Goal: Task Accomplishment & Management: Manage account settings

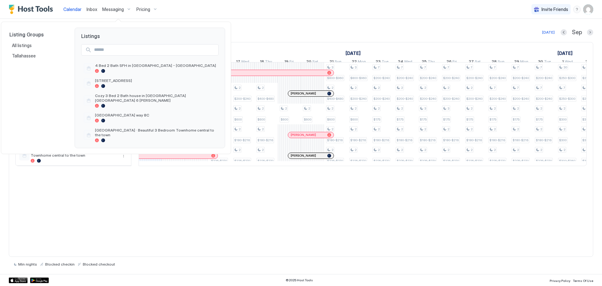
scroll to position [0, 348]
click at [154, 66] on span "4 Bed 2 Bath SFH in [GEOGRAPHIC_DATA] - [GEOGRAPHIC_DATA]" at bounding box center [155, 65] width 121 height 5
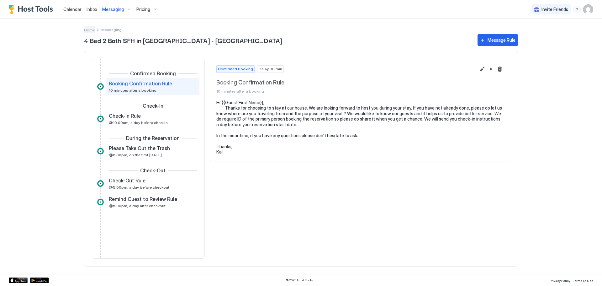
click at [90, 29] on span "Home" at bounding box center [89, 30] width 11 height 5
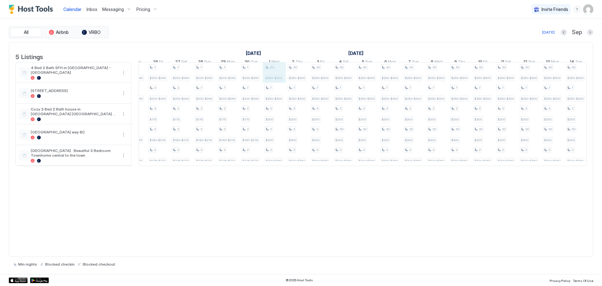
click at [274, 83] on div "3 $150-$180 2 $200-$240 2 $175 2 $180-$216 3 $150-$180 2 $200-$240 2 $175 2 $18…" at bounding box center [181, 113] width 1369 height 103
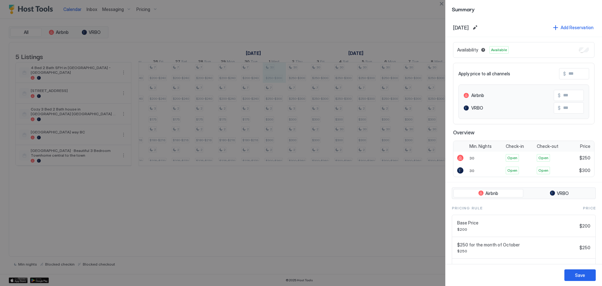
click at [425, 13] on div at bounding box center [301, 143] width 602 height 286
click at [440, 3] on button "Close" at bounding box center [442, 4] width 8 height 8
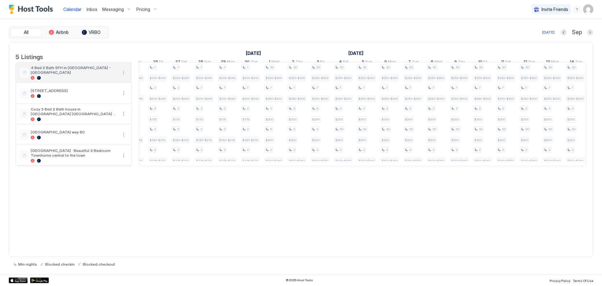
click at [86, 80] on div at bounding box center [74, 78] width 87 height 4
click at [140, 7] on span "Pricing" at bounding box center [143, 10] width 14 height 6
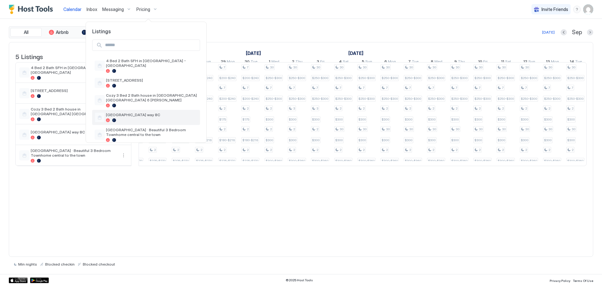
click at [122, 112] on span "[GEOGRAPHIC_DATA] way 8C" at bounding box center [152, 114] width 92 height 5
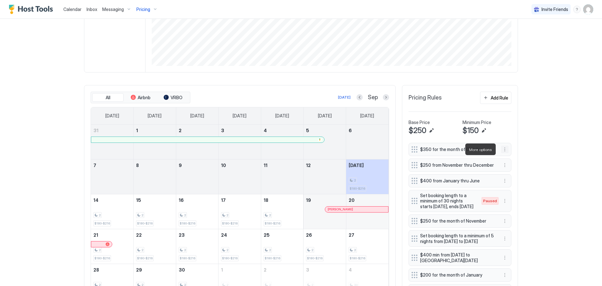
click at [502, 149] on button "More options" at bounding box center [505, 150] width 8 height 8
click at [508, 160] on div "Edit" at bounding box center [509, 158] width 14 height 5
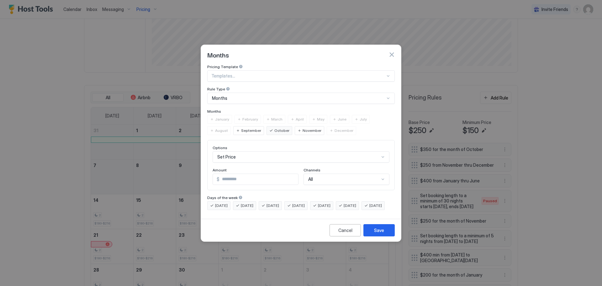
click at [237, 174] on input "***" at bounding box center [259, 179] width 79 height 11
type input "*"
type input "***"
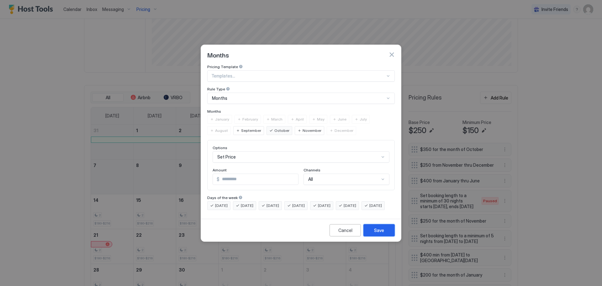
click at [372, 233] on button "Save" at bounding box center [378, 230] width 31 height 12
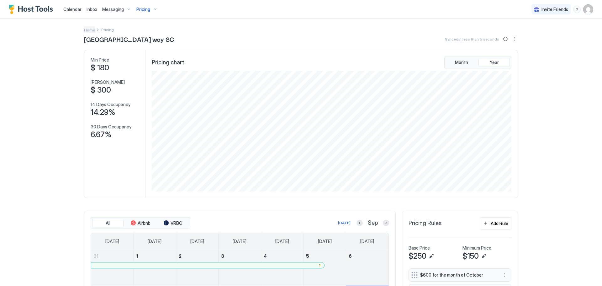
click at [89, 29] on span "Home" at bounding box center [89, 30] width 11 height 5
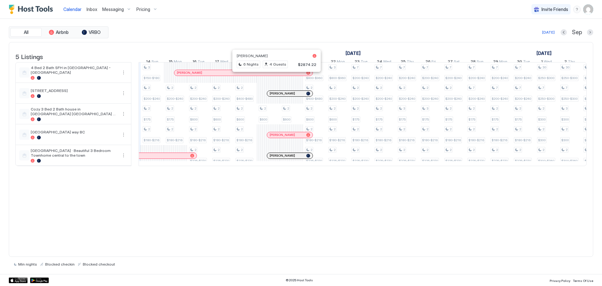
scroll to position [0, 375]
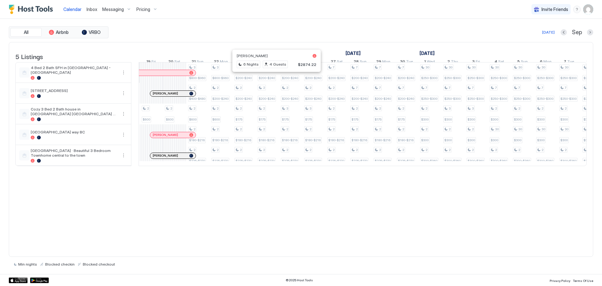
click at [140, 8] on span "Pricing" at bounding box center [143, 10] width 14 height 6
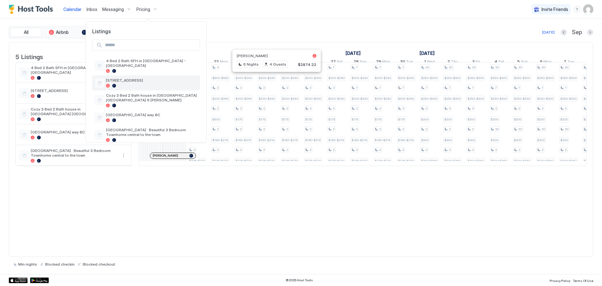
click at [125, 78] on span "[STREET_ADDRESS]" at bounding box center [152, 80] width 92 height 5
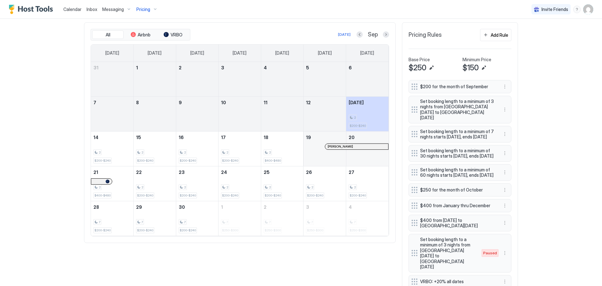
click at [143, 9] on span "Pricing" at bounding box center [143, 10] width 14 height 6
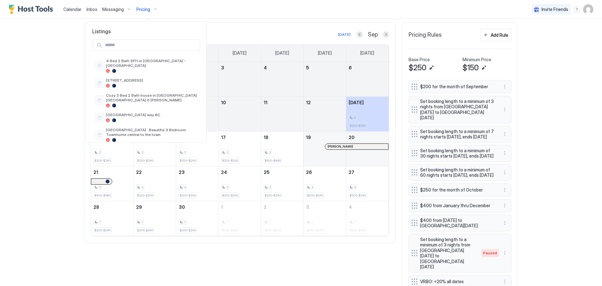
click at [143, 9] on div at bounding box center [301, 143] width 602 height 286
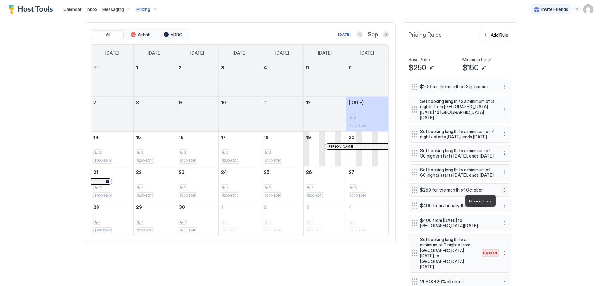
click at [503, 193] on button "More options" at bounding box center [505, 190] width 8 height 8
click at [506, 209] on div "Edit" at bounding box center [509, 209] width 14 height 5
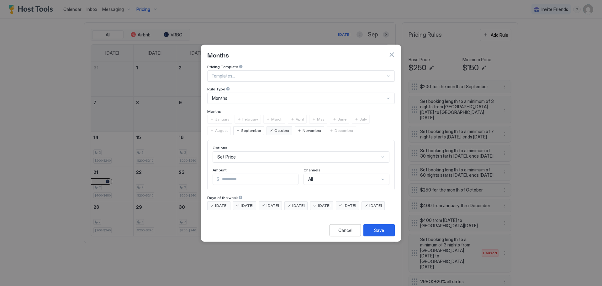
click at [233, 175] on input "***" at bounding box center [259, 179] width 79 height 11
drag, startPoint x: 231, startPoint y: 175, endPoint x: 220, endPoint y: 175, distance: 11.3
click at [220, 175] on input "***" at bounding box center [259, 179] width 79 height 11
click at [343, 233] on div "Cancel" at bounding box center [345, 230] width 14 height 7
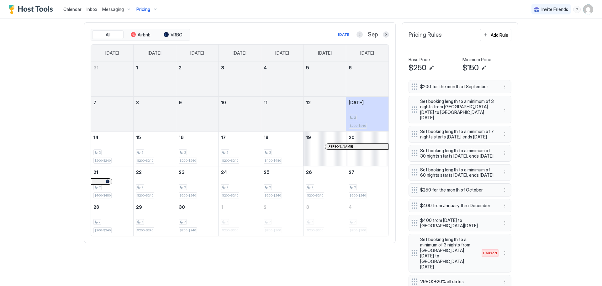
click at [137, 8] on span "Pricing" at bounding box center [143, 10] width 14 height 6
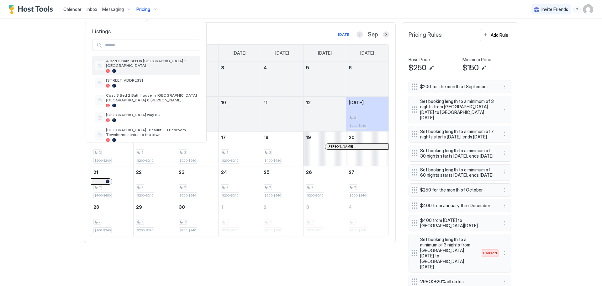
click at [121, 64] on div "4 Bed 2 Bath SFH in [GEOGRAPHIC_DATA] - [GEOGRAPHIC_DATA]" at bounding box center [152, 65] width 92 height 14
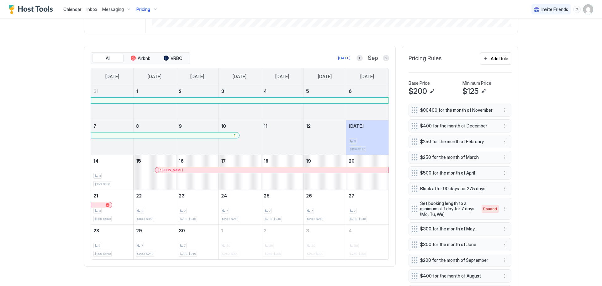
scroll to position [188, 0]
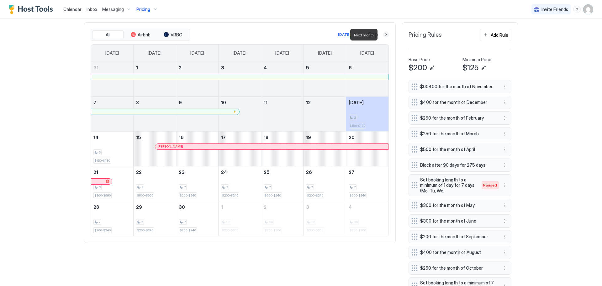
click at [383, 34] on button "Next month" at bounding box center [386, 34] width 6 height 6
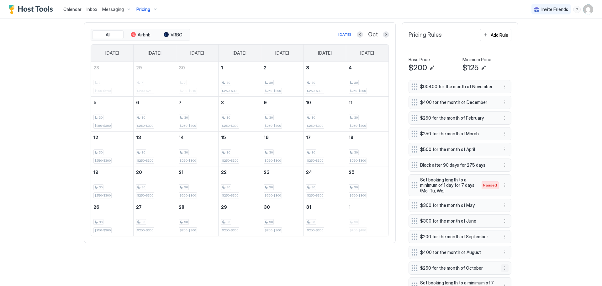
click at [504, 268] on button "More options" at bounding box center [505, 268] width 8 height 8
click at [507, 238] on div "Edit" at bounding box center [509, 238] width 14 height 5
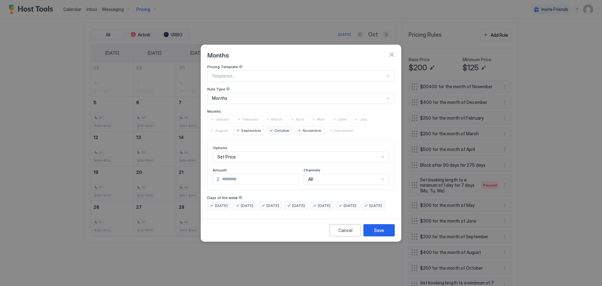
click at [235, 174] on input "***" at bounding box center [259, 179] width 79 height 11
drag, startPoint x: 235, startPoint y: 173, endPoint x: 216, endPoint y: 174, distance: 18.5
click at [216, 174] on div "$ ***" at bounding box center [256, 178] width 86 height 11
click at [353, 236] on button "Cancel" at bounding box center [345, 230] width 31 height 12
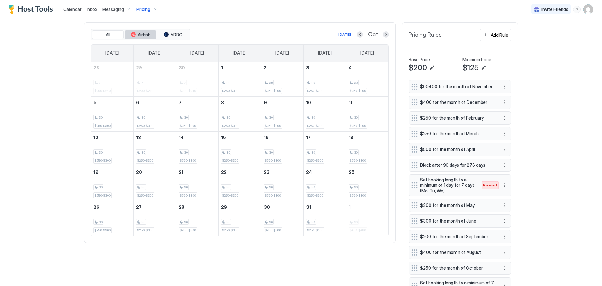
click at [139, 32] on span "Airbnb" at bounding box center [144, 35] width 13 height 6
click at [171, 32] on span "VRBO" at bounding box center [177, 35] width 12 height 6
click at [99, 35] on button "All" at bounding box center [107, 34] width 31 height 9
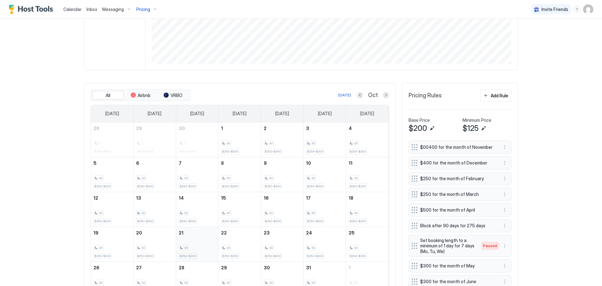
scroll to position [0, 0]
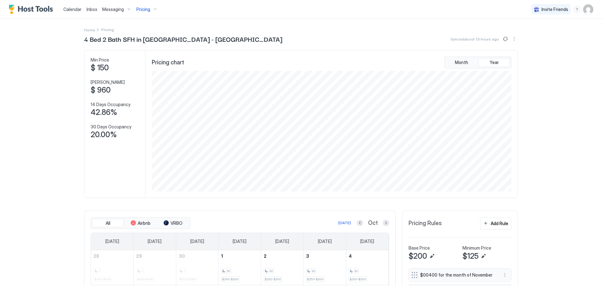
click at [152, 9] on div "Pricing" at bounding box center [147, 9] width 26 height 11
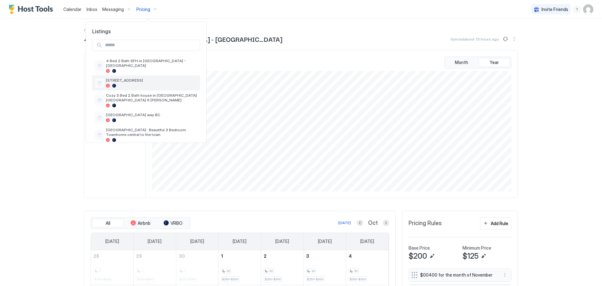
click at [130, 78] on span "[STREET_ADDRESS]" at bounding box center [152, 80] width 92 height 5
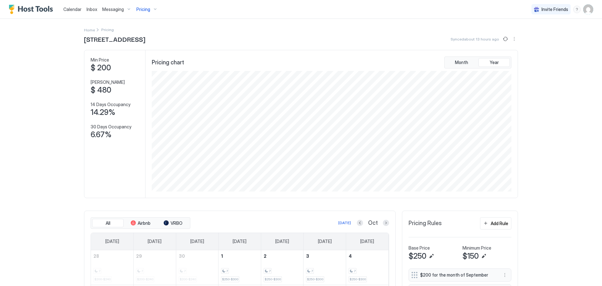
click at [144, 8] on span "Pricing" at bounding box center [143, 10] width 14 height 6
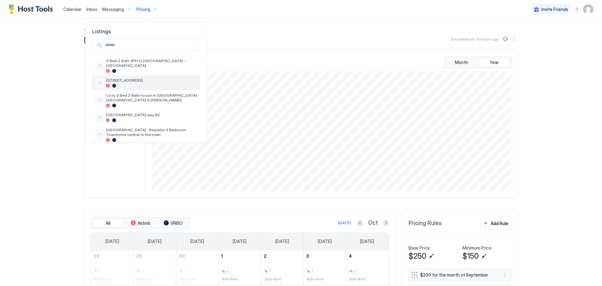
click at [129, 78] on span "[STREET_ADDRESS]" at bounding box center [152, 80] width 92 height 5
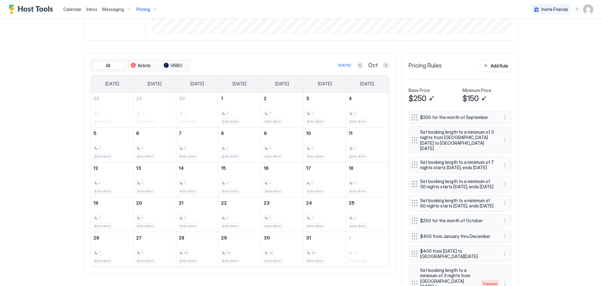
scroll to position [188, 0]
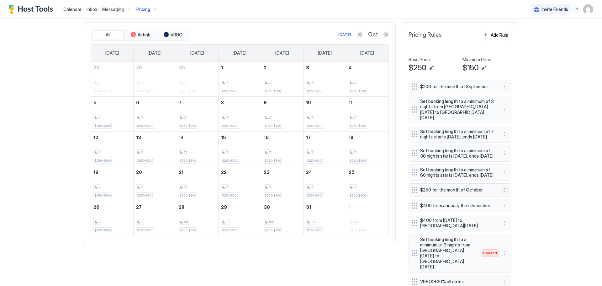
click at [503, 193] on button "More options" at bounding box center [505, 190] width 8 height 8
click at [509, 211] on span "Edit" at bounding box center [512, 209] width 7 height 5
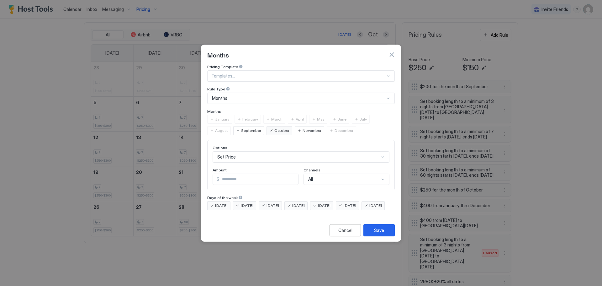
click at [231, 167] on div "Amount" at bounding box center [256, 170] width 86 height 6
click at [234, 174] on input "***" at bounding box center [259, 179] width 79 height 11
drag, startPoint x: 232, startPoint y: 170, endPoint x: 216, endPoint y: 173, distance: 16.2
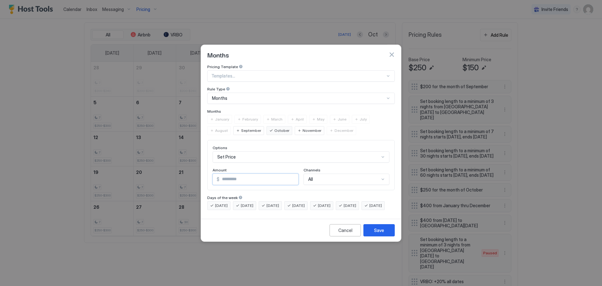
click at [216, 173] on div "$ ***" at bounding box center [256, 178] width 86 height 11
type input "***"
click at [381, 233] on div "Save" at bounding box center [379, 230] width 10 height 7
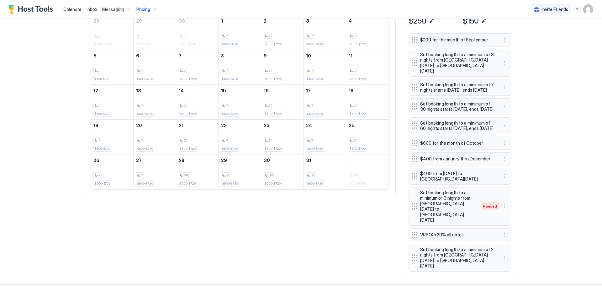
scroll to position [239, 0]
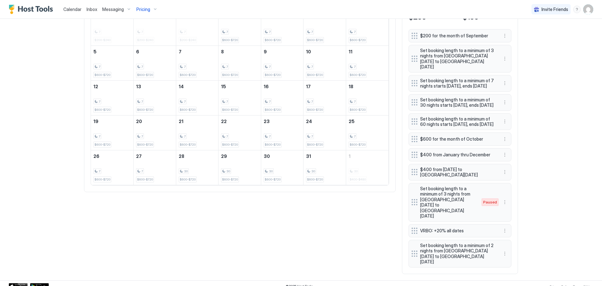
click at [446, 142] on span "$600 for the month of October" at bounding box center [457, 139] width 75 height 6
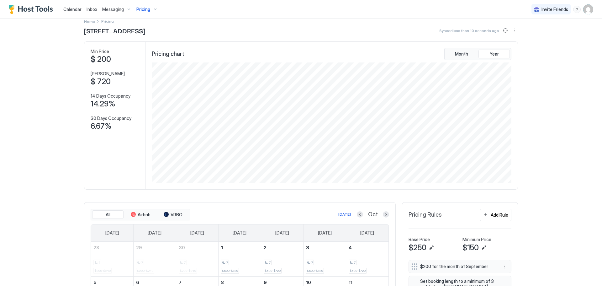
scroll to position [0, 0]
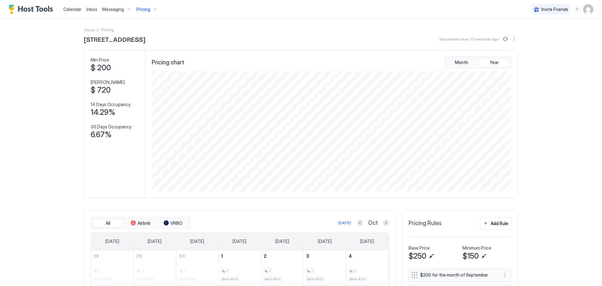
click at [148, 8] on span "Pricing" at bounding box center [143, 10] width 14 height 6
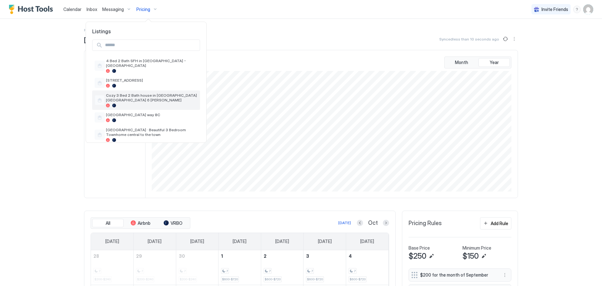
click at [136, 93] on span "Cozy 3 Bed 2 Bath house in [GEOGRAPHIC_DATA] [GEOGRAPHIC_DATA] 6 [PERSON_NAME]" at bounding box center [152, 97] width 92 height 9
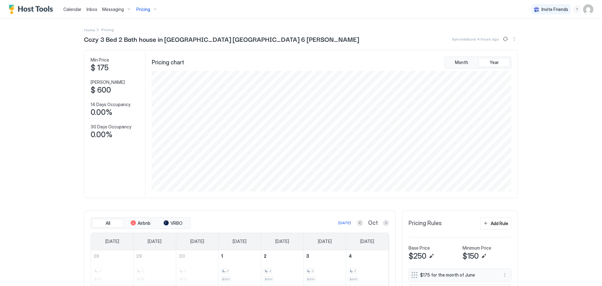
click at [147, 9] on span "Pricing" at bounding box center [143, 10] width 14 height 6
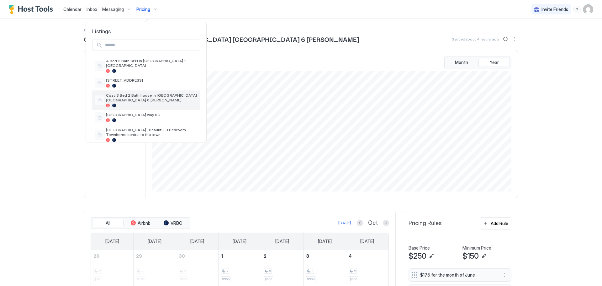
click at [130, 93] on span "Cozy 3 Bed 2 Bath house in [GEOGRAPHIC_DATA] [GEOGRAPHIC_DATA] 6 [PERSON_NAME]" at bounding box center [152, 97] width 92 height 9
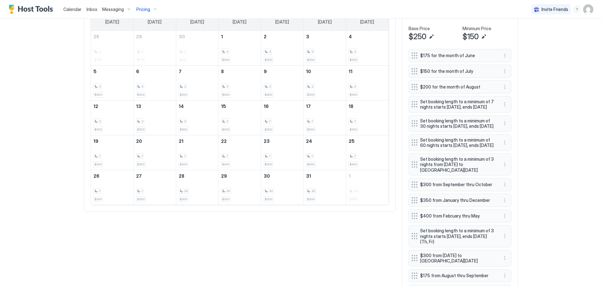
scroll to position [220, 0]
click at [501, 188] on button "More options" at bounding box center [505, 184] width 8 height 8
click at [505, 208] on div "Edit" at bounding box center [509, 209] width 14 height 5
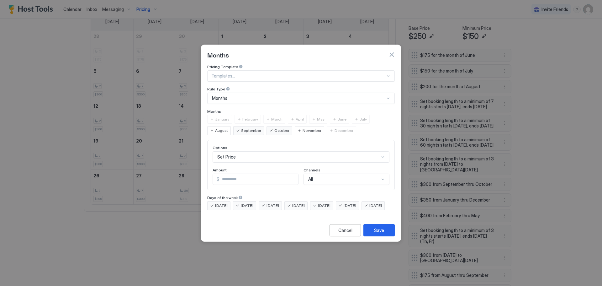
click at [267, 126] on div "October" at bounding box center [280, 130] width 26 height 9
click at [241, 128] on span "September" at bounding box center [251, 131] width 20 height 6
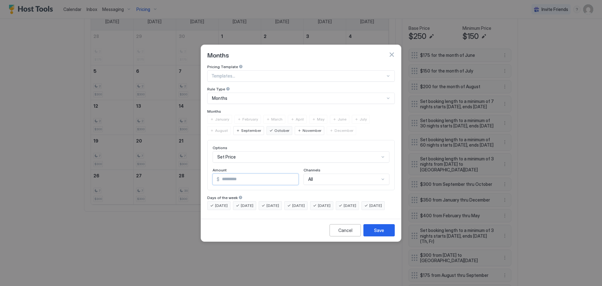
click at [234, 174] on input "***" at bounding box center [259, 179] width 79 height 11
drag, startPoint x: 256, startPoint y: 176, endPoint x: 220, endPoint y: 173, distance: 36.2
click at [220, 174] on input "***" at bounding box center [259, 179] width 79 height 11
type input "***"
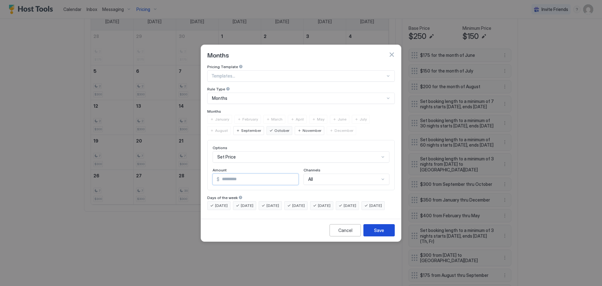
click at [373, 236] on button "Save" at bounding box center [378, 230] width 31 height 12
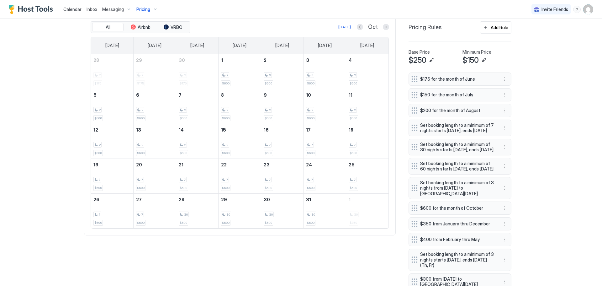
scroll to position [174, 0]
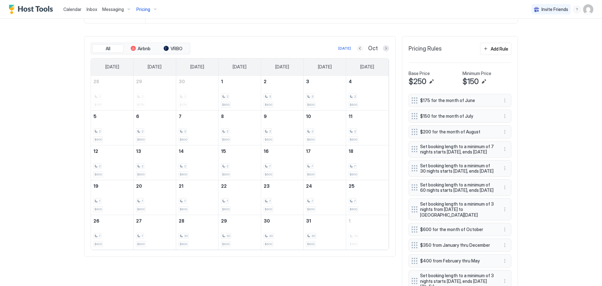
click at [357, 48] on button "Previous month" at bounding box center [360, 48] width 6 height 6
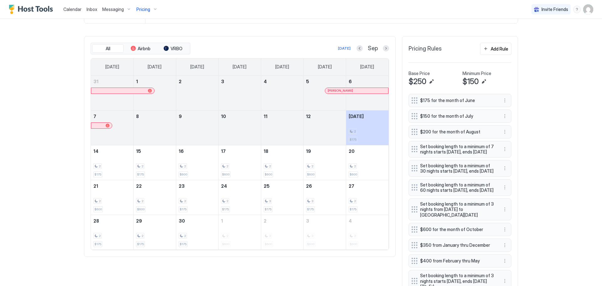
click at [138, 8] on span "Pricing" at bounding box center [143, 10] width 14 height 6
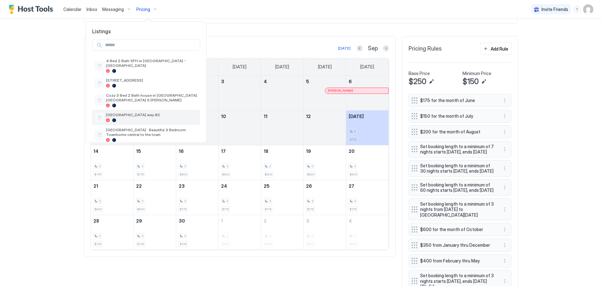
click at [146, 112] on div "[GEOGRAPHIC_DATA] way 8C" at bounding box center [152, 117] width 92 height 10
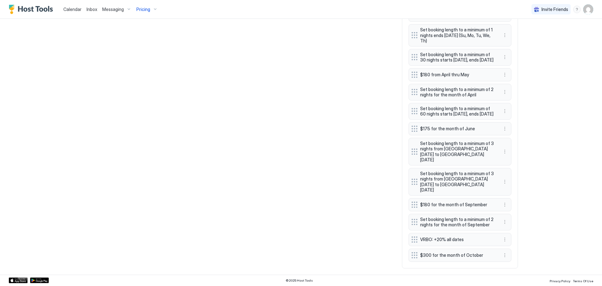
scroll to position [441, 0]
click at [504, 255] on button "More options" at bounding box center [505, 255] width 8 height 8
click at [513, 226] on span "Edit" at bounding box center [512, 225] width 7 height 5
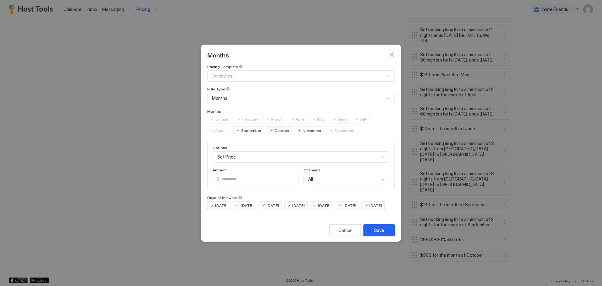
click at [235, 174] on input "***" at bounding box center [259, 179] width 79 height 11
type input "***"
click at [267, 126] on div "October" at bounding box center [280, 130] width 26 height 9
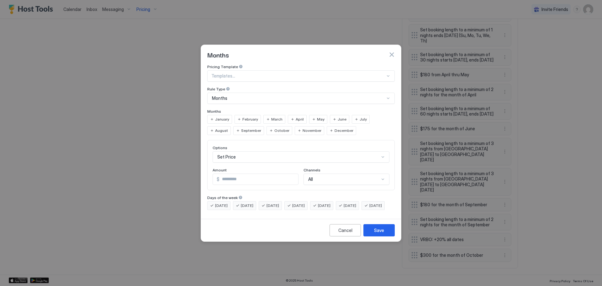
click at [267, 126] on div "October" at bounding box center [280, 130] width 26 height 9
click at [386, 232] on button "Save" at bounding box center [378, 230] width 31 height 12
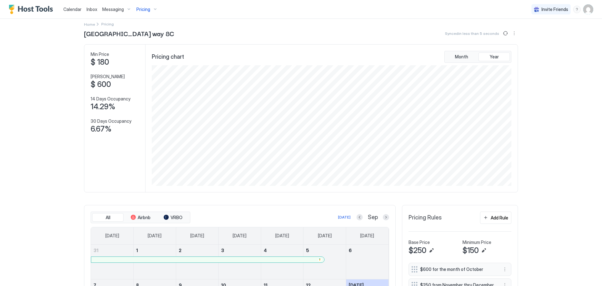
scroll to position [0, 0]
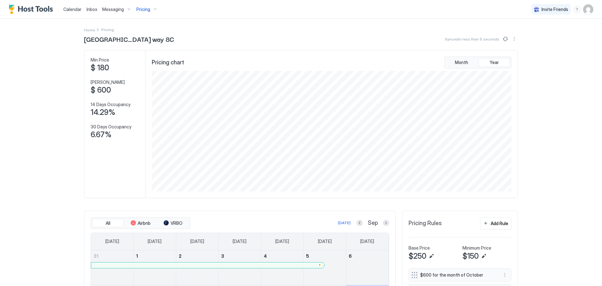
click at [137, 8] on span "Pricing" at bounding box center [143, 10] width 14 height 6
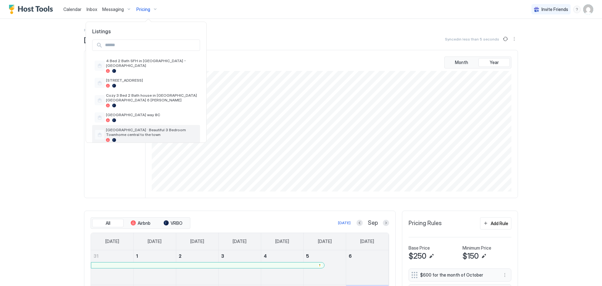
click at [124, 127] on span "[GEOGRAPHIC_DATA] · Beautiful 3 Bedroom Townhome central to the town" at bounding box center [152, 131] width 92 height 9
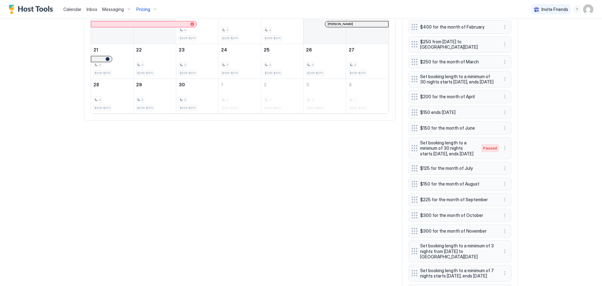
scroll to position [345, 0]
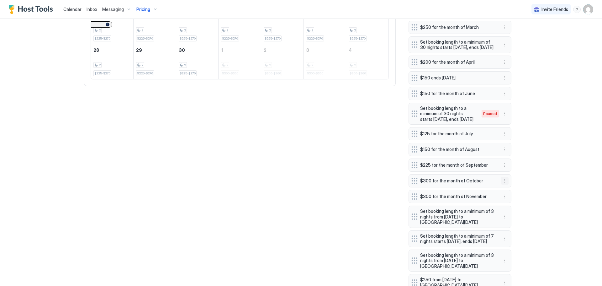
click at [503, 184] on button "More options" at bounding box center [505, 181] width 8 height 8
click at [511, 196] on span "Edit" at bounding box center [512, 195] width 7 height 5
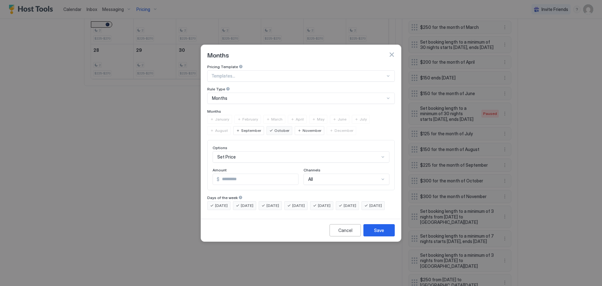
click at [238, 174] on input "***" at bounding box center [259, 179] width 79 height 11
type input "***"
click at [380, 233] on div "Save" at bounding box center [379, 230] width 10 height 7
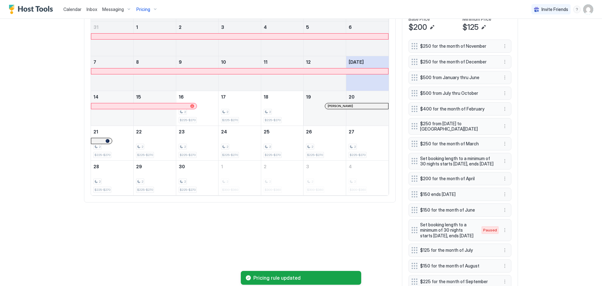
scroll to position [220, 0]
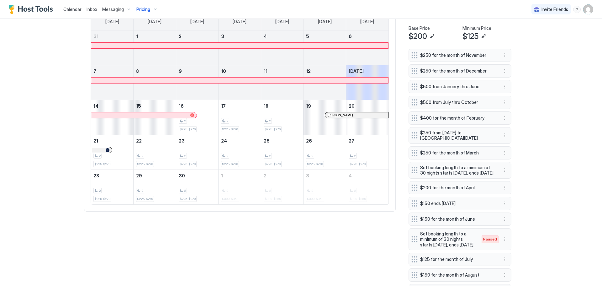
click at [273, 212] on div "All Airbnb VRBO [DATE] Sep [DATE] [DATE] [DATE] [DATE] [DATE] [DATE] [DATE] 31 …" at bounding box center [301, 230] width 434 height 478
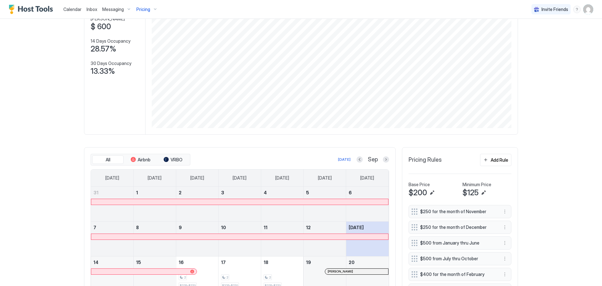
scroll to position [63, 0]
click at [383, 159] on button "Next month" at bounding box center [386, 160] width 6 height 6
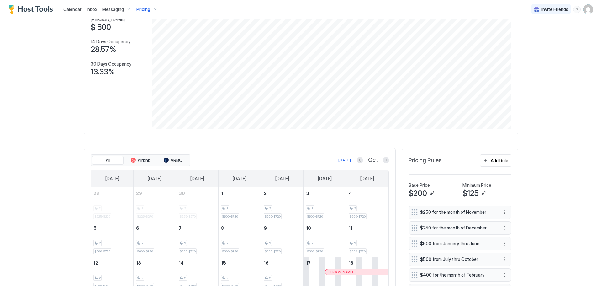
click at [23, 142] on div "Calendar Inbox Messaging Pricing Invite Friends PG Home Pricing [GEOGRAPHIC_DAT…" at bounding box center [301, 143] width 602 height 286
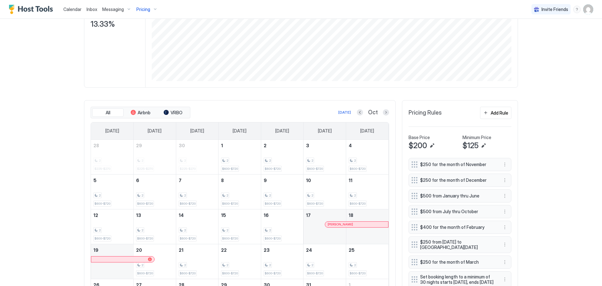
scroll to position [94, 0]
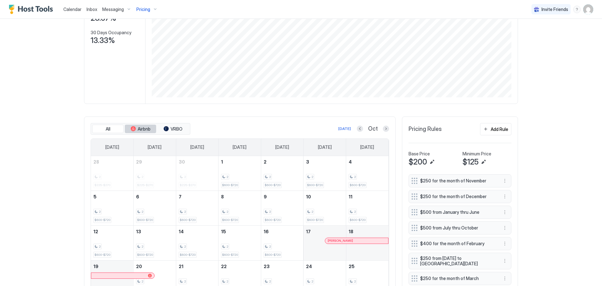
click at [132, 125] on button "Airbnb" at bounding box center [140, 128] width 31 height 9
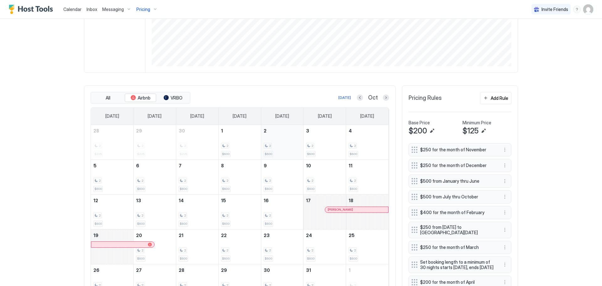
scroll to position [125, 0]
click at [164, 96] on div "tab-group" at bounding box center [166, 97] width 5 height 5
click at [147, 96] on span "Airbnb" at bounding box center [144, 98] width 13 height 6
click at [108, 96] on span "All" at bounding box center [108, 98] width 5 height 6
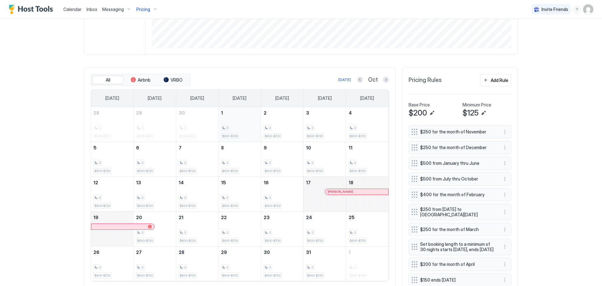
scroll to position [157, 0]
